Goal: Transaction & Acquisition: Subscribe to service/newsletter

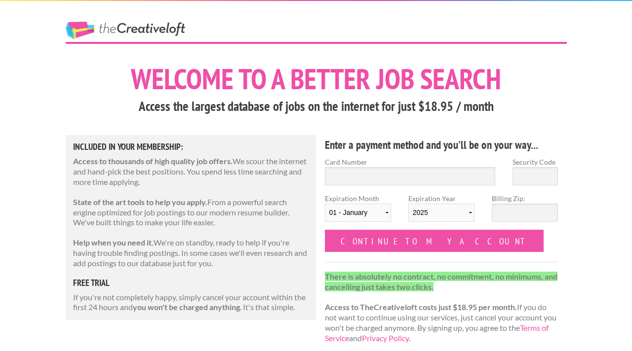
scroll to position [6, 0]
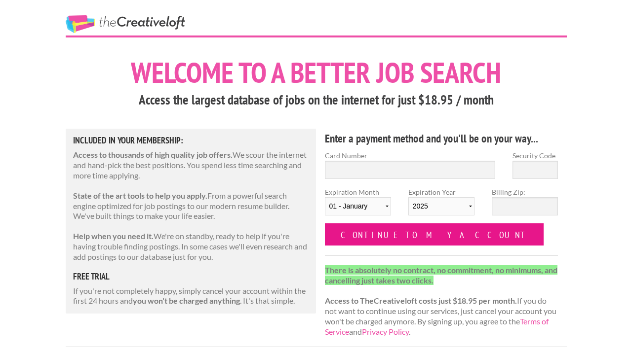
click at [367, 243] on input "Continue to my account" at bounding box center [434, 235] width 219 height 22
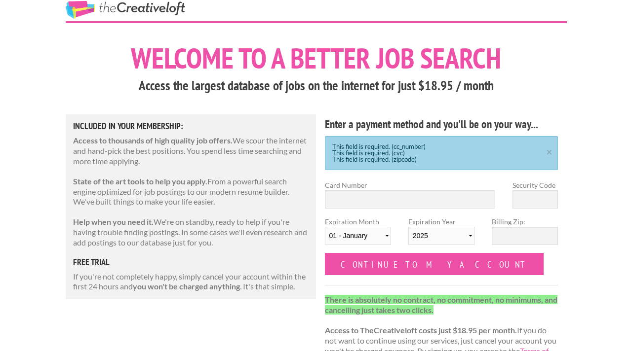
scroll to position [16, 0]
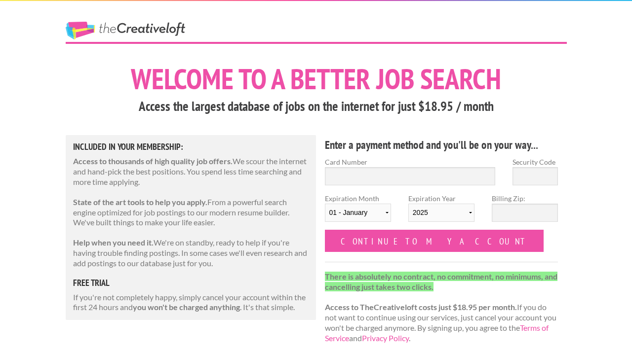
scroll to position [6, 0]
